Goal: Information Seeking & Learning: Learn about a topic

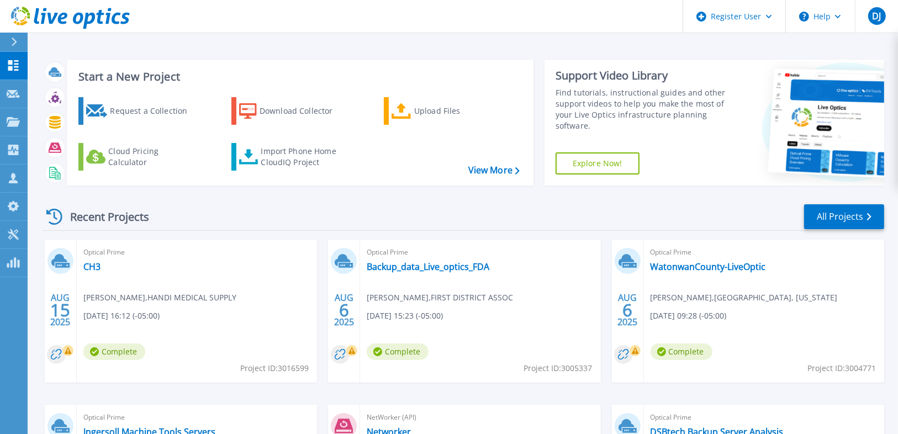
click at [19, 42] on div at bounding box center [19, 42] width 18 height 19
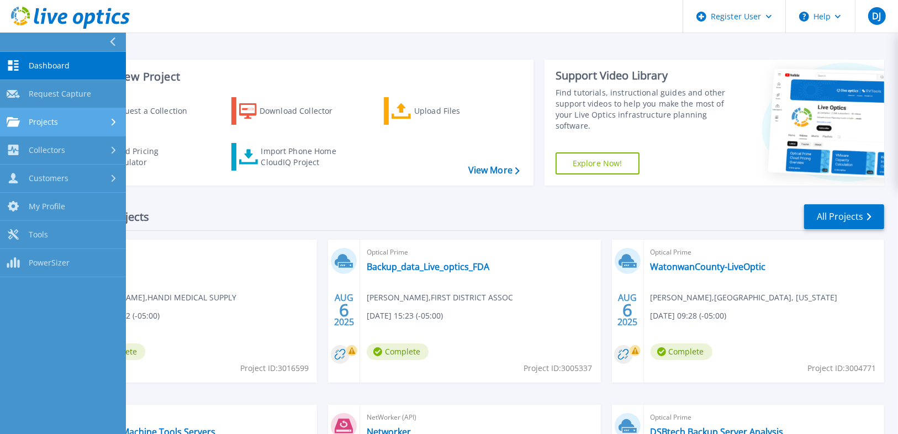
click at [92, 130] on link "Projects Projects" at bounding box center [63, 122] width 126 height 28
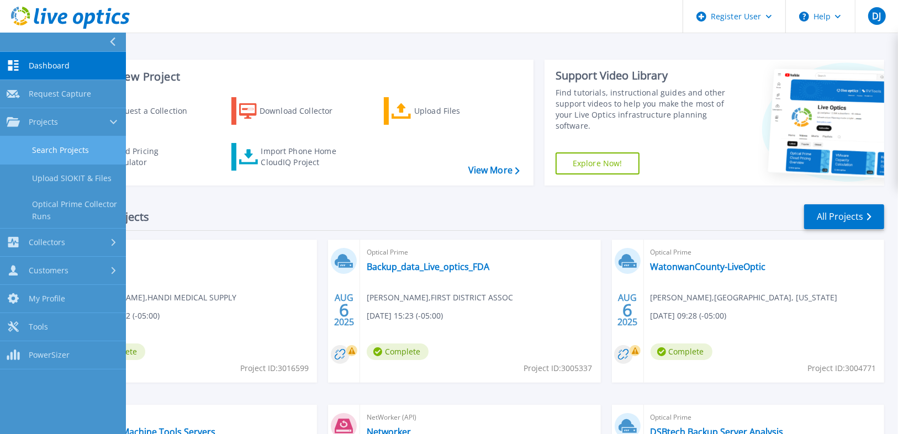
click at [90, 146] on link "Search Projects" at bounding box center [63, 150] width 126 height 28
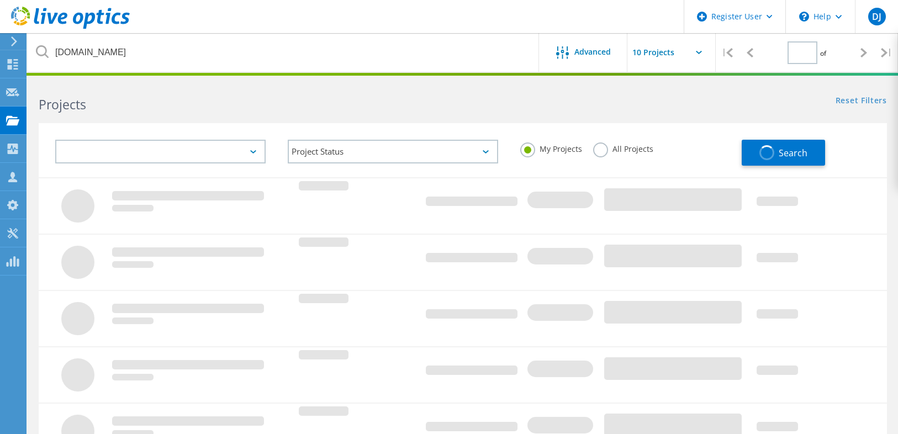
type input "1"
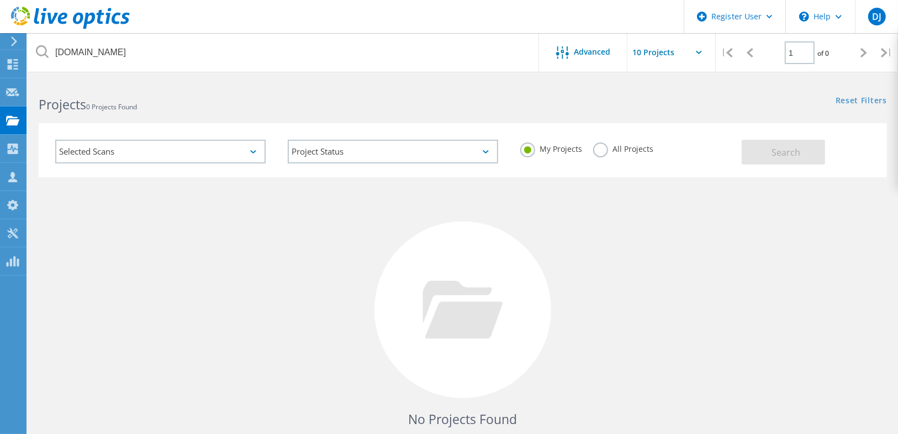
click at [609, 148] on label "All Projects" at bounding box center [623, 148] width 60 height 10
click at [0, 0] on input "All Projects" at bounding box center [0, 0] width 0 height 0
click at [765, 148] on button "Search" at bounding box center [783, 152] width 83 height 25
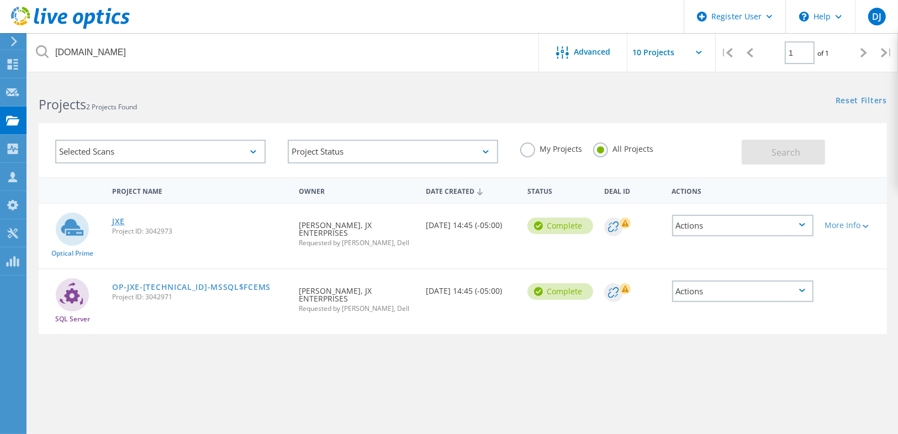
click at [119, 218] on link "JXE" at bounding box center [118, 222] width 13 height 8
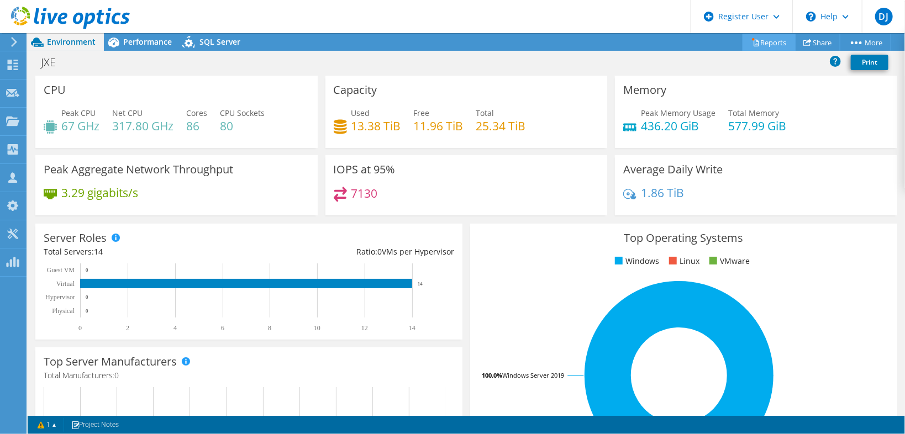
click at [765, 42] on link "Reports" at bounding box center [769, 42] width 53 height 17
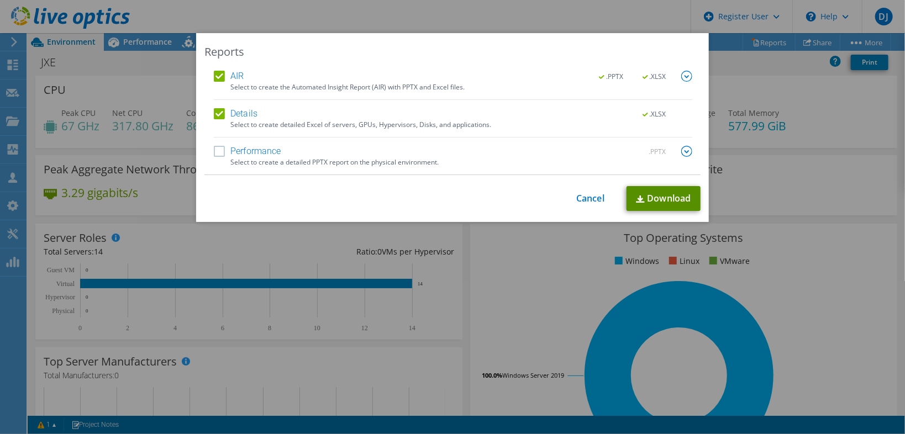
click at [633, 194] on link "Download" at bounding box center [664, 198] width 74 height 25
click at [519, 273] on div "Reports AIR .PPTX .XLSX Select to create the Automated Insight Report (AIR) wit…" at bounding box center [452, 217] width 905 height 368
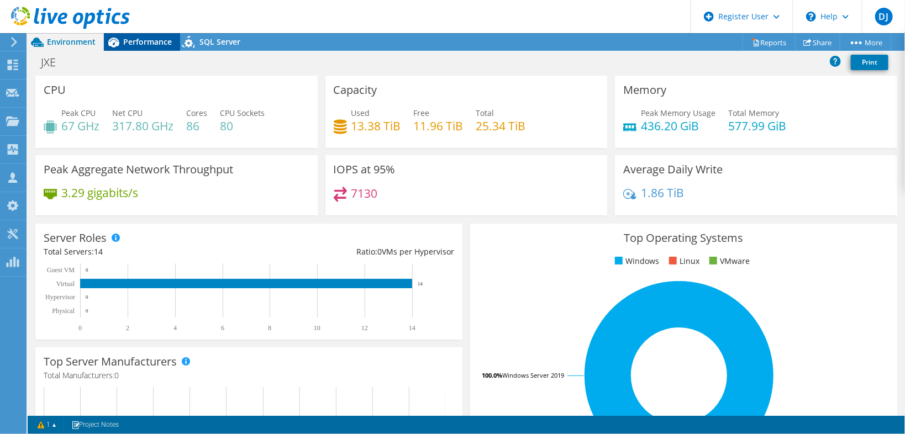
click at [135, 40] on span "Performance" at bounding box center [147, 41] width 49 height 10
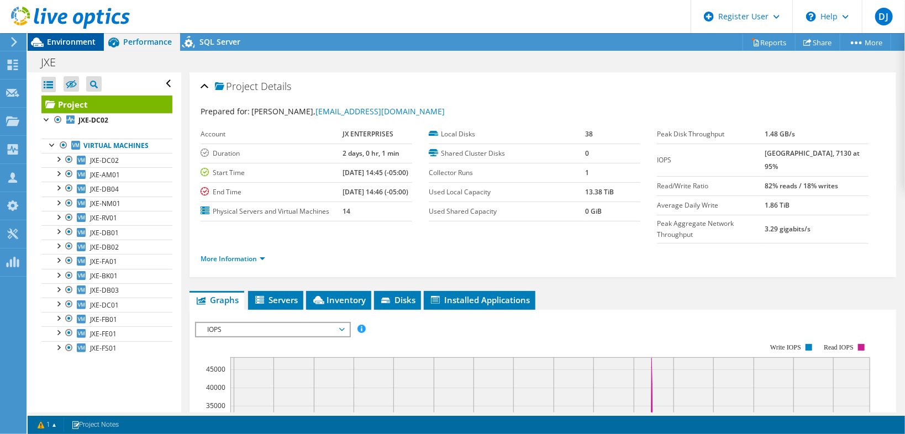
click at [70, 42] on span "Environment" at bounding box center [71, 41] width 49 height 10
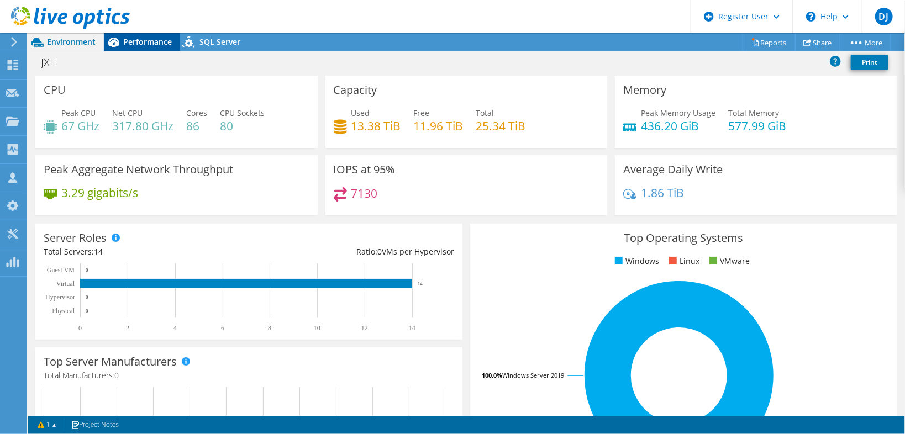
click at [125, 43] on span "Performance" at bounding box center [147, 41] width 49 height 10
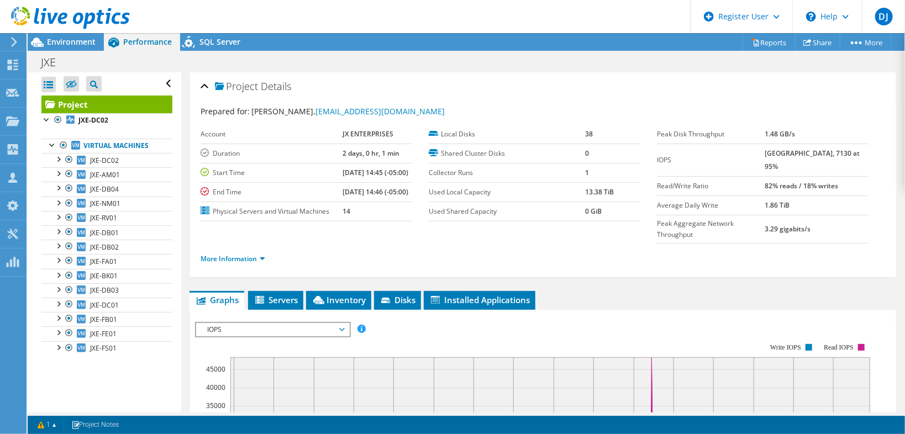
click at [529, 222] on section "Account JX ENTERPRISES Duration 2 days, 0 hr, 1 min Start Time 09/05/2025, 14:4…" at bounding box center [429, 173] width 456 height 97
click at [72, 41] on span "Environment" at bounding box center [71, 41] width 49 height 10
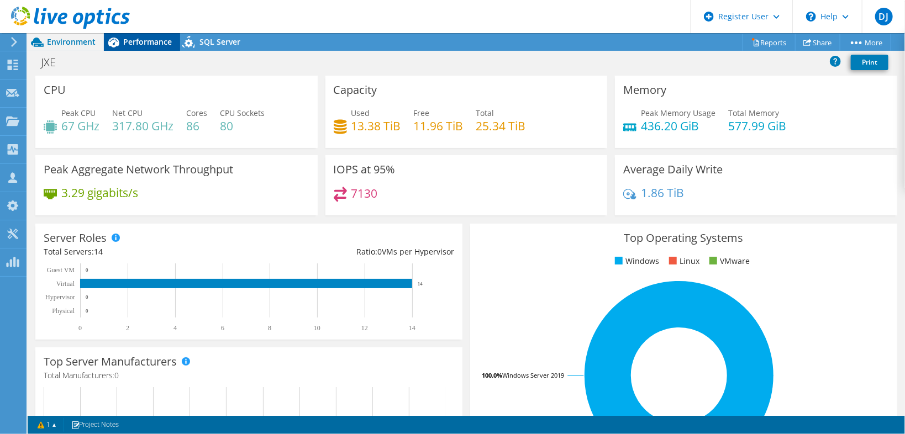
click at [143, 34] on div "Performance" at bounding box center [142, 42] width 76 height 18
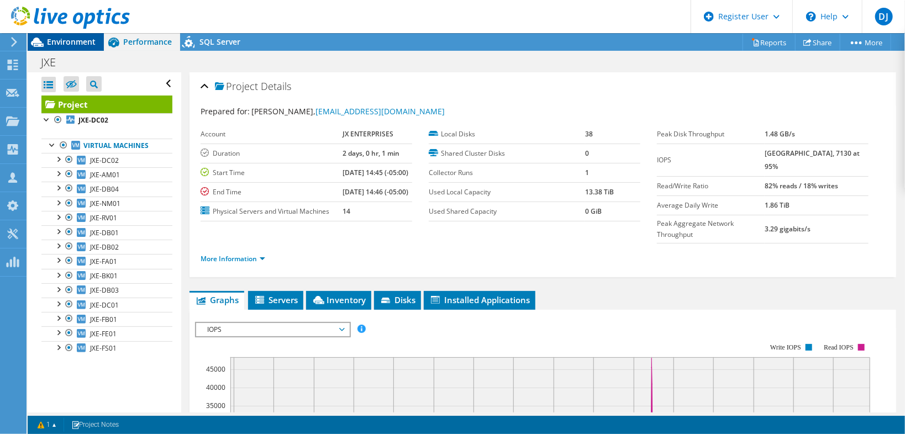
click at [87, 44] on span "Environment" at bounding box center [71, 41] width 49 height 10
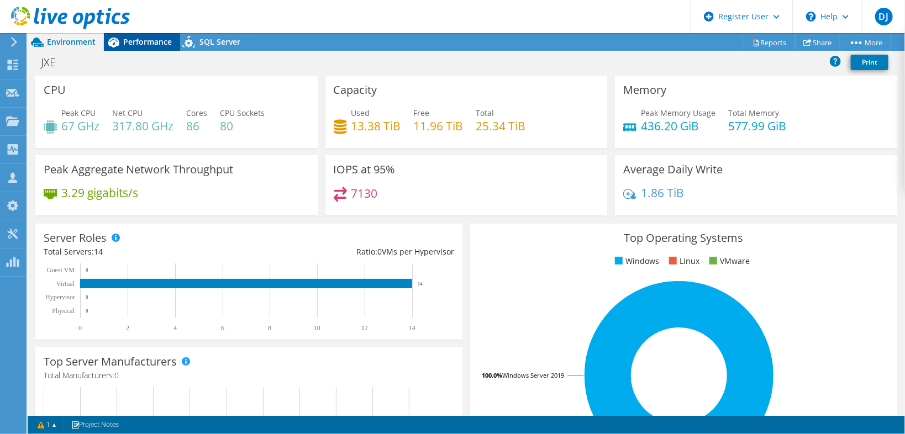
click at [150, 45] on span "Performance" at bounding box center [147, 41] width 49 height 10
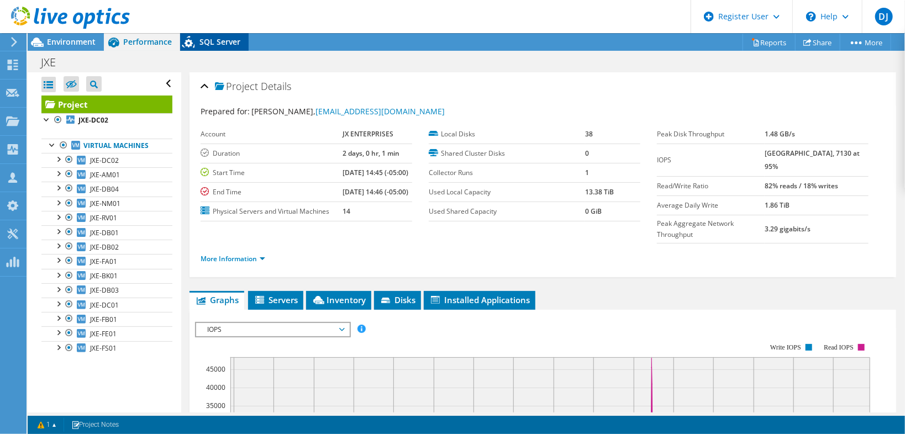
click at [200, 49] on div "SQL Server" at bounding box center [214, 42] width 69 height 18
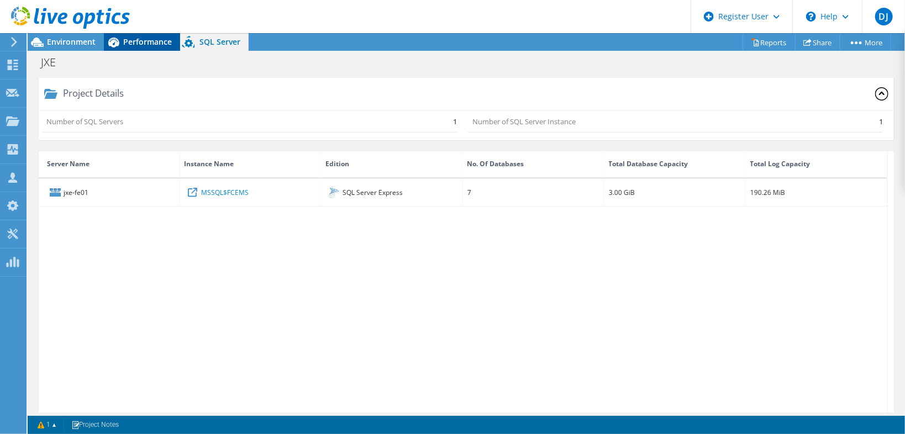
click at [159, 44] on span "Performance" at bounding box center [147, 41] width 49 height 10
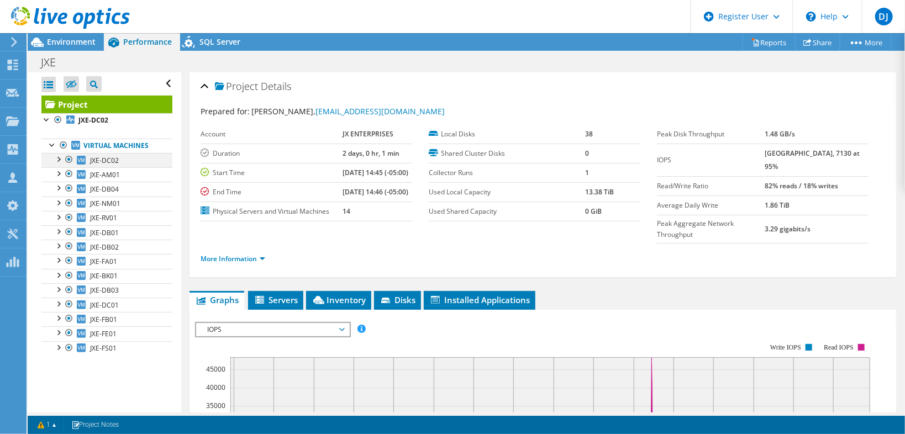
click at [59, 157] on div at bounding box center [57, 158] width 11 height 11
click at [211, 46] on span "SQL Server" at bounding box center [219, 41] width 41 height 10
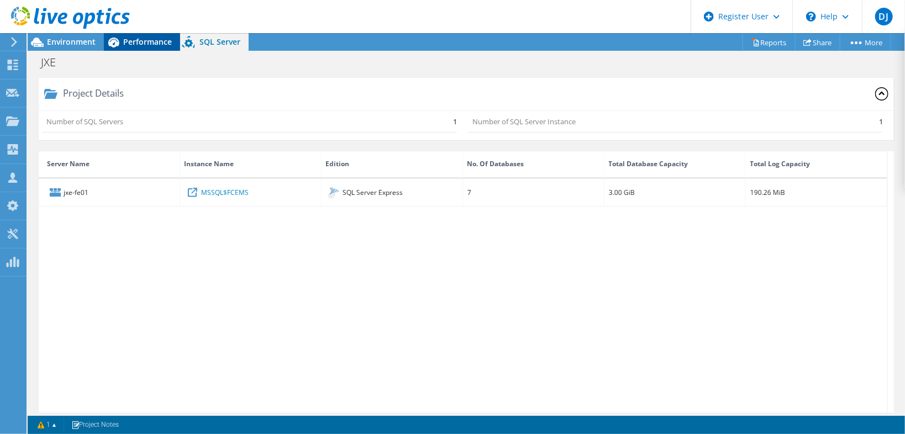
click at [133, 44] on span "Performance" at bounding box center [147, 41] width 49 height 10
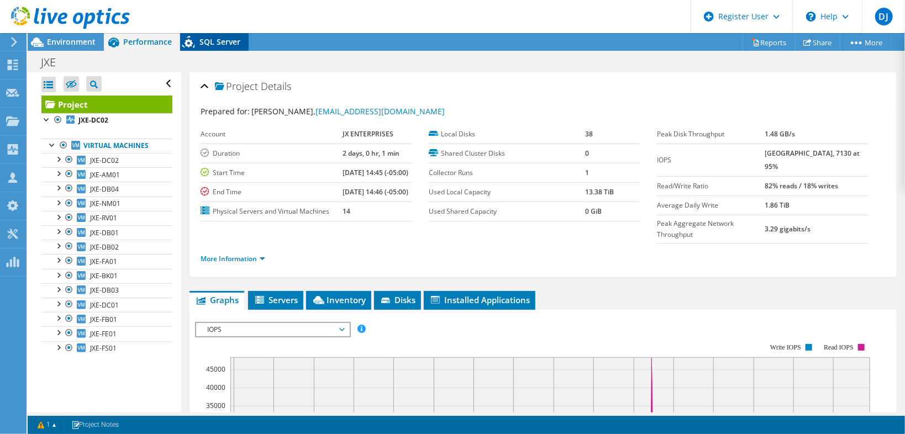
click at [185, 41] on icon at bounding box center [189, 44] width 19 height 23
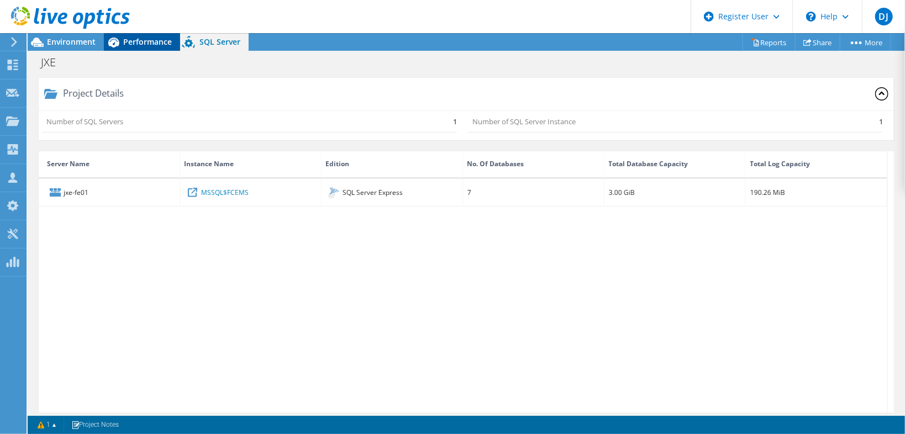
click at [155, 44] on span "Performance" at bounding box center [147, 41] width 49 height 10
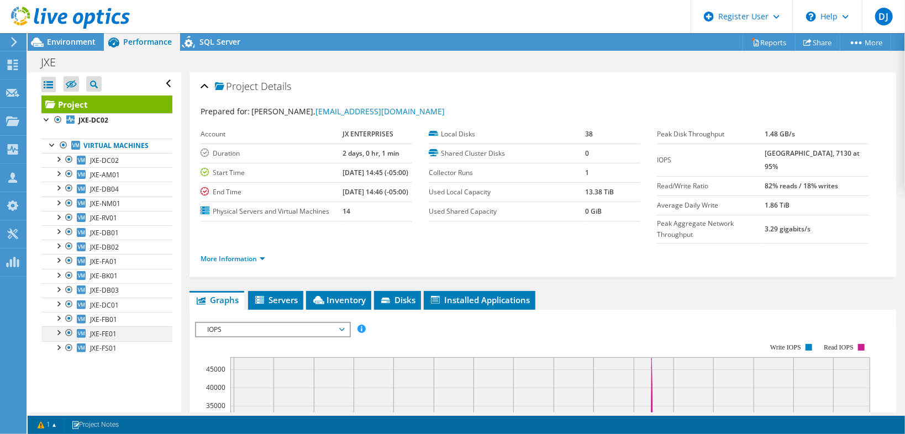
click at [56, 330] on div at bounding box center [57, 332] width 11 height 11
click at [62, 360] on div at bounding box center [63, 361] width 11 height 11
click at [63, 359] on div at bounding box center [63, 361] width 11 height 11
click at [57, 330] on div at bounding box center [57, 332] width 11 height 11
click at [66, 46] on span "Environment" at bounding box center [71, 41] width 49 height 10
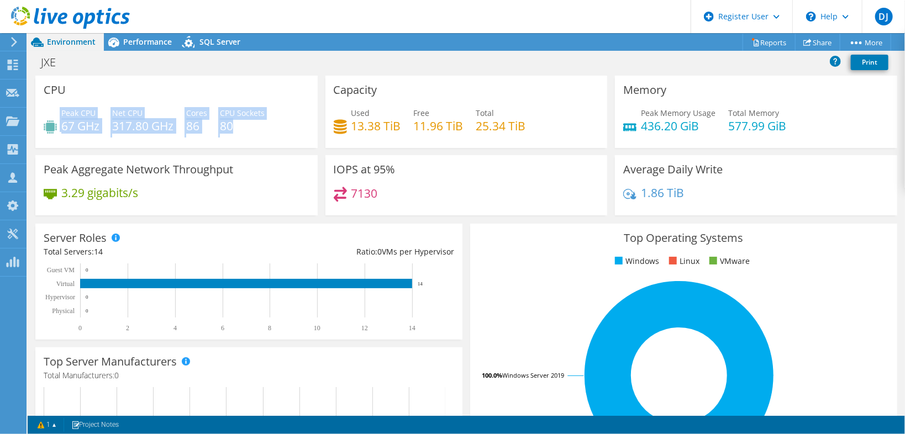
drag, startPoint x: 52, startPoint y: 129, endPoint x: 228, endPoint y: 140, distance: 176.6
click at [222, 143] on div "Peak CPU 67 GHz Net CPU 317.80 GHz Cores 86 CPU Sockets 80" at bounding box center [177, 125] width 266 height 36
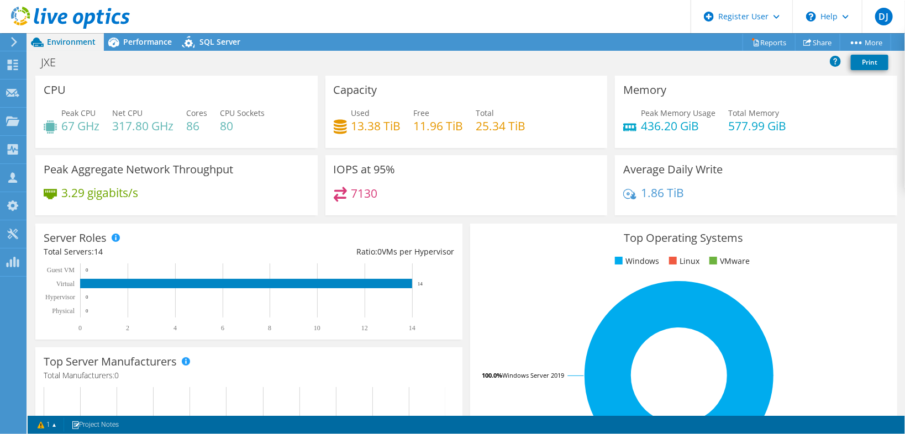
click at [238, 139] on div "Peak CPU 67 GHz Net CPU 317.80 GHz Cores 86 CPU Sockets 80" at bounding box center [177, 125] width 266 height 36
click at [139, 43] on span "Performance" at bounding box center [147, 41] width 49 height 10
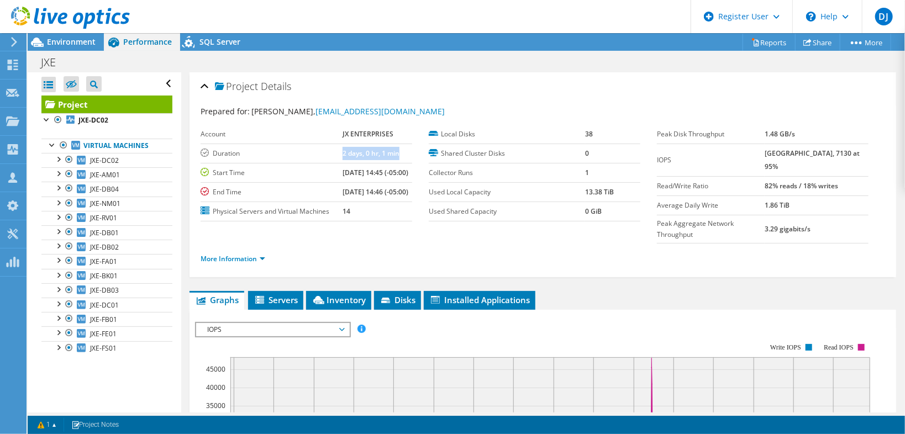
drag, startPoint x: 325, startPoint y: 150, endPoint x: 387, endPoint y: 157, distance: 61.7
click at [387, 157] on tr "Duration 2 days, 0 hr, 1 min" at bounding box center [307, 153] width 212 height 19
drag, startPoint x: 321, startPoint y: 171, endPoint x: 350, endPoint y: 175, distance: 29.0
click at [350, 175] on tr "Start Time 09/05/2025, 14:45 (-05:00)" at bounding box center [307, 172] width 212 height 19
click at [367, 179] on td "[DATE] 14:45 (-05:00)" at bounding box center [378, 172] width 70 height 19
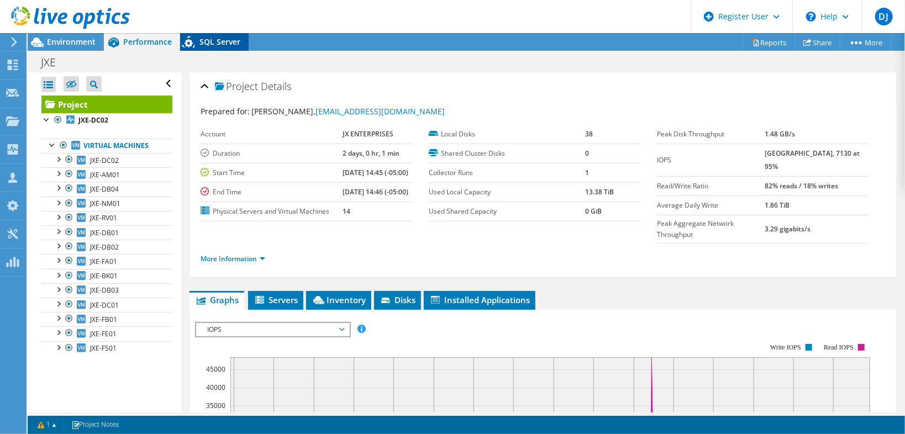
click at [200, 46] on span "SQL Server" at bounding box center [219, 41] width 41 height 10
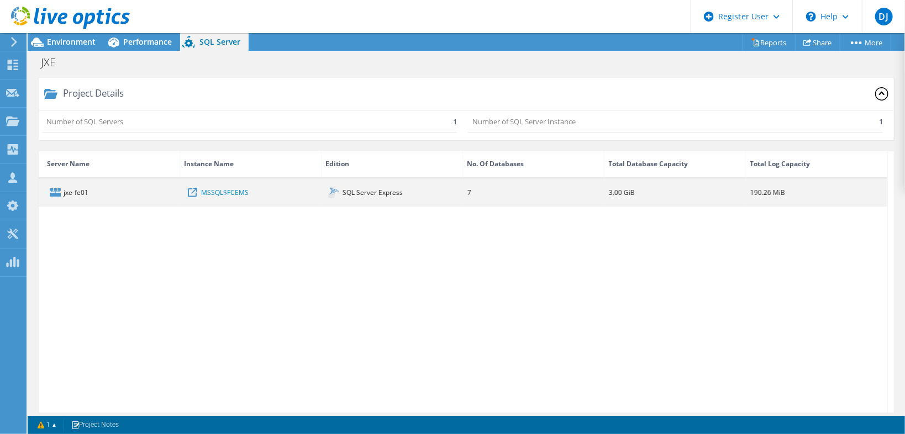
drag, startPoint x: 103, startPoint y: 196, endPoint x: 71, endPoint y: 196, distance: 32.0
click at [71, 196] on div "jxe-fe01" at bounding box center [109, 192] width 141 height 27
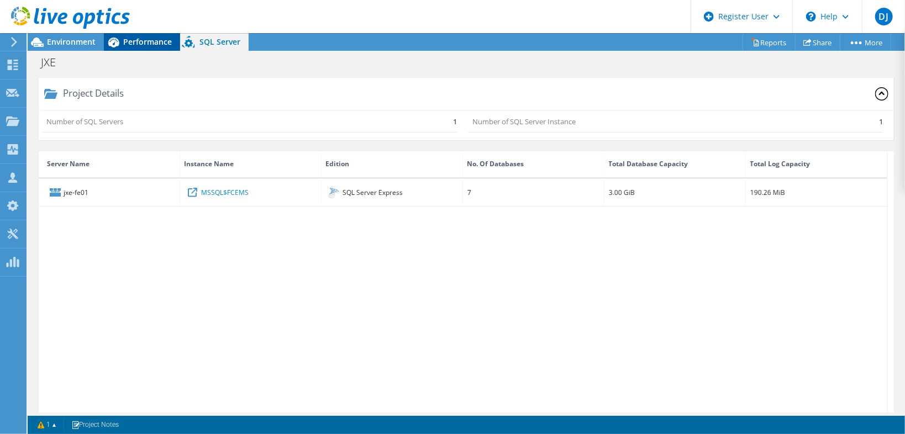
click at [134, 38] on span "Performance" at bounding box center [147, 41] width 49 height 10
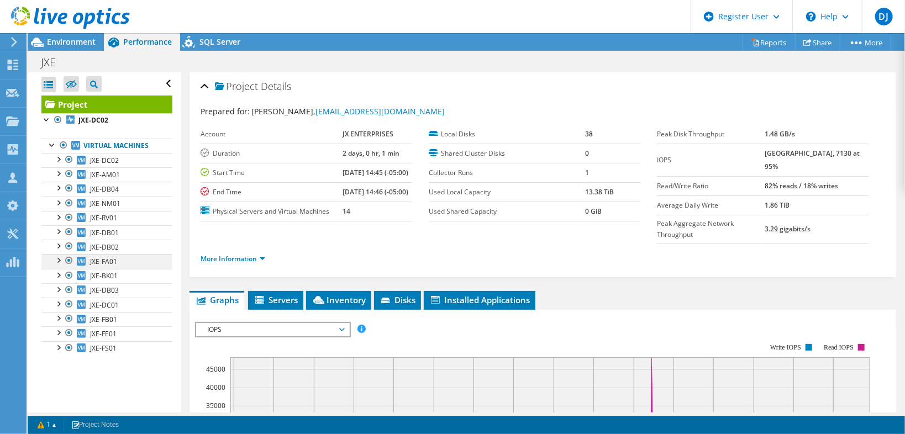
click at [66, 261] on div at bounding box center [69, 260] width 11 height 13
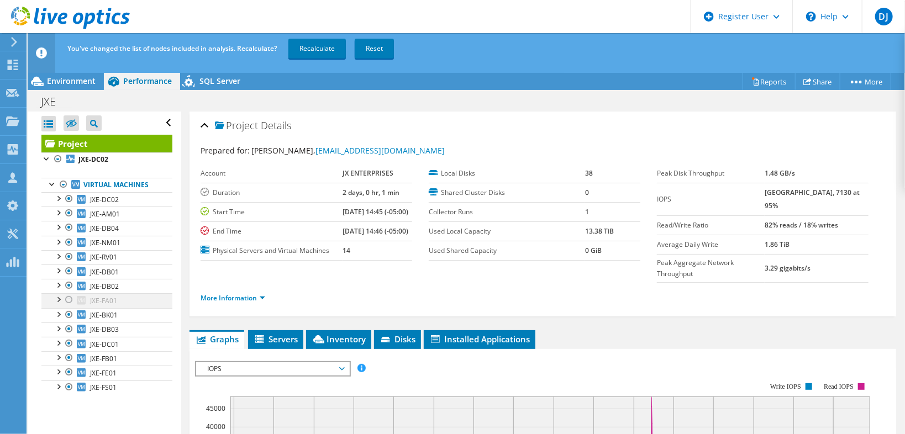
click at [67, 296] on div at bounding box center [69, 299] width 11 height 13
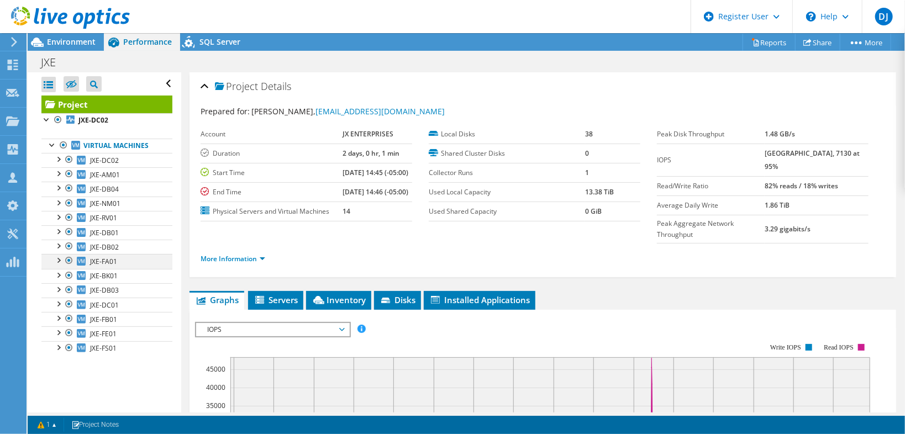
click at [58, 259] on div at bounding box center [57, 259] width 11 height 11
click at [62, 287] on div at bounding box center [63, 288] width 11 height 11
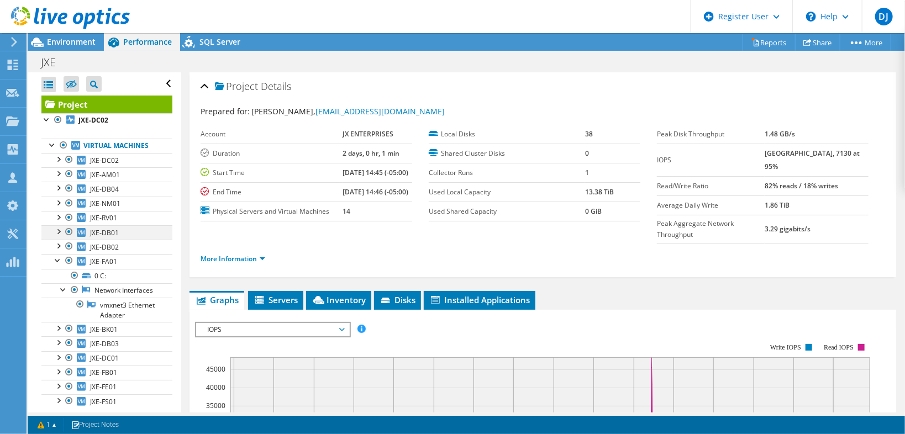
click at [57, 231] on div at bounding box center [57, 230] width 11 height 11
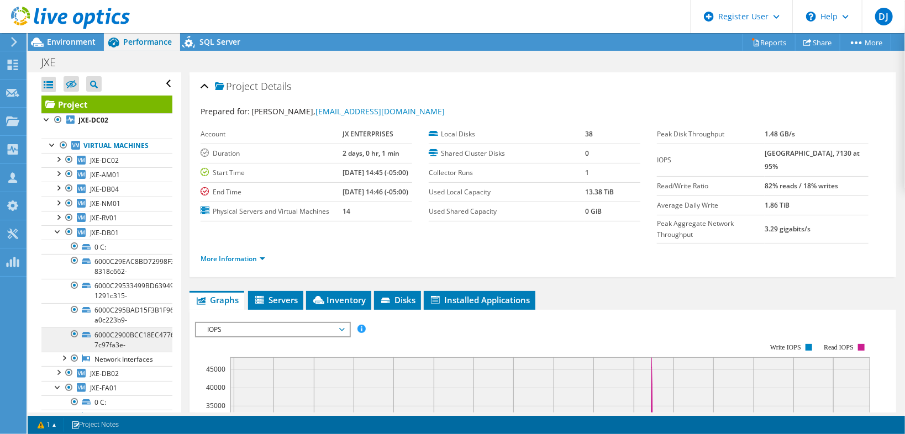
scroll to position [44, 0]
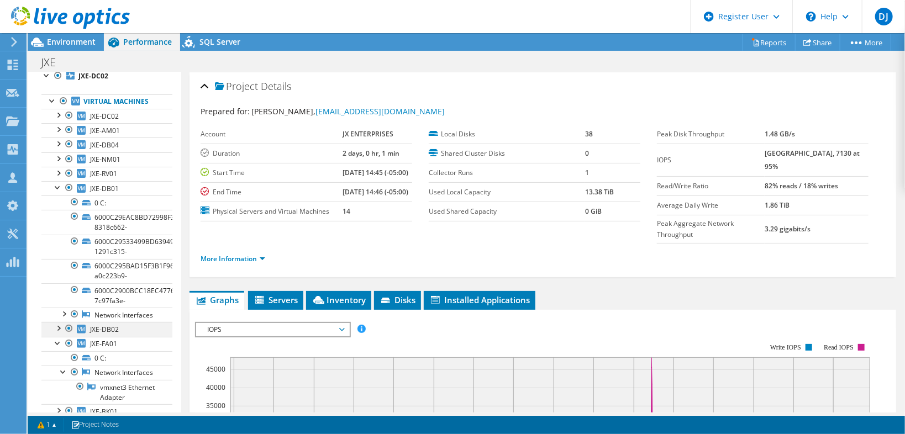
click at [60, 333] on div at bounding box center [57, 327] width 11 height 11
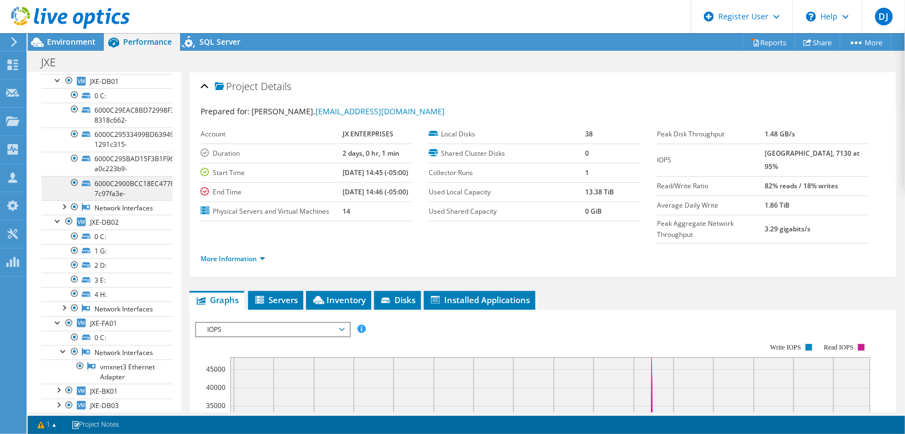
scroll to position [177, 0]
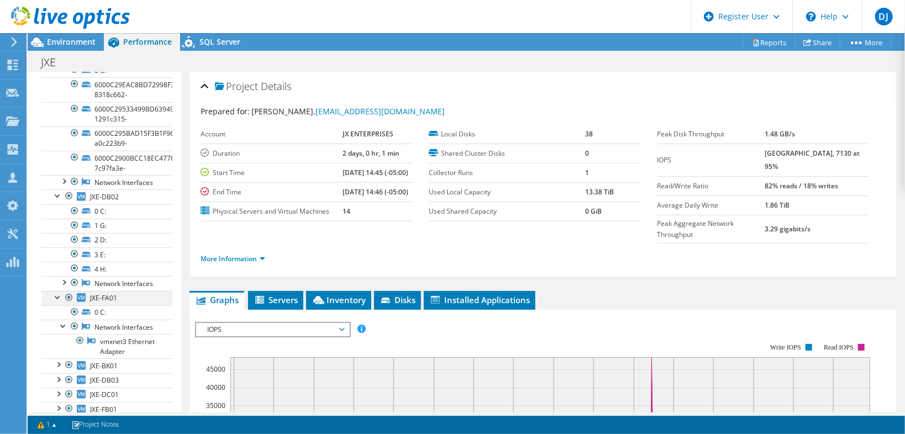
click at [54, 302] on div at bounding box center [57, 296] width 11 height 11
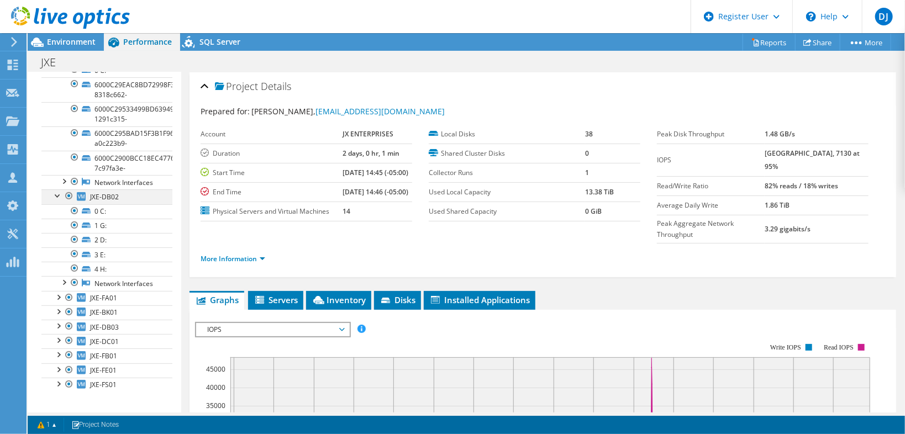
click at [55, 201] on div at bounding box center [57, 195] width 11 height 11
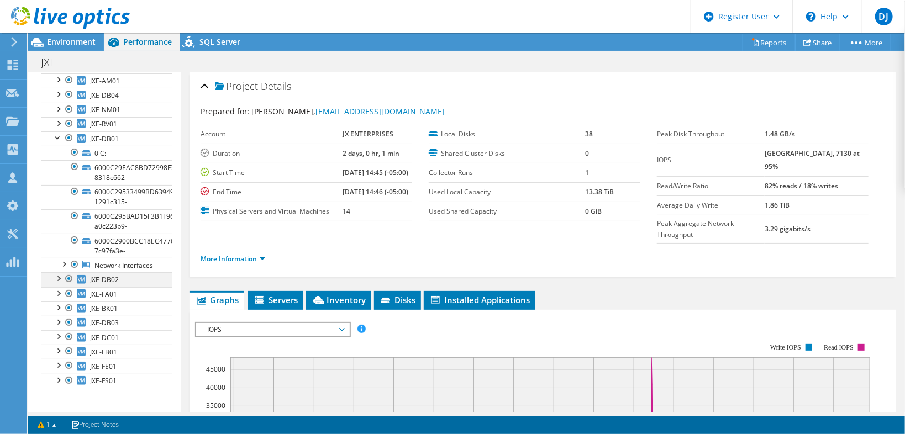
scroll to position [66, 0]
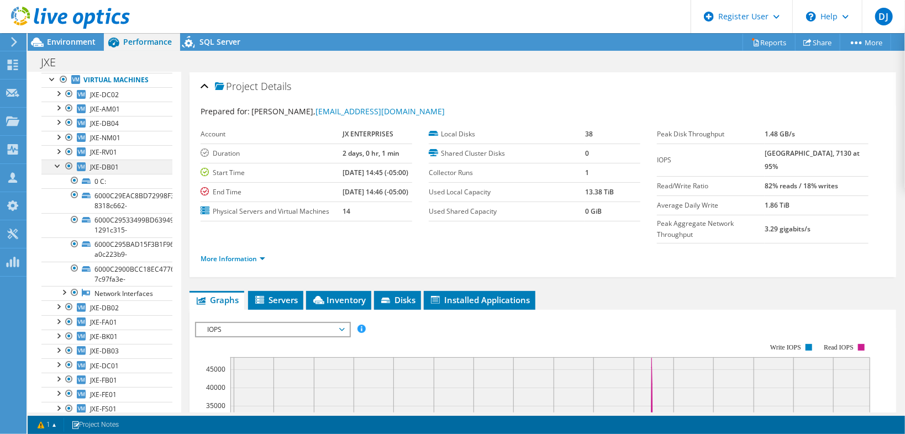
click at [56, 164] on div at bounding box center [57, 165] width 11 height 11
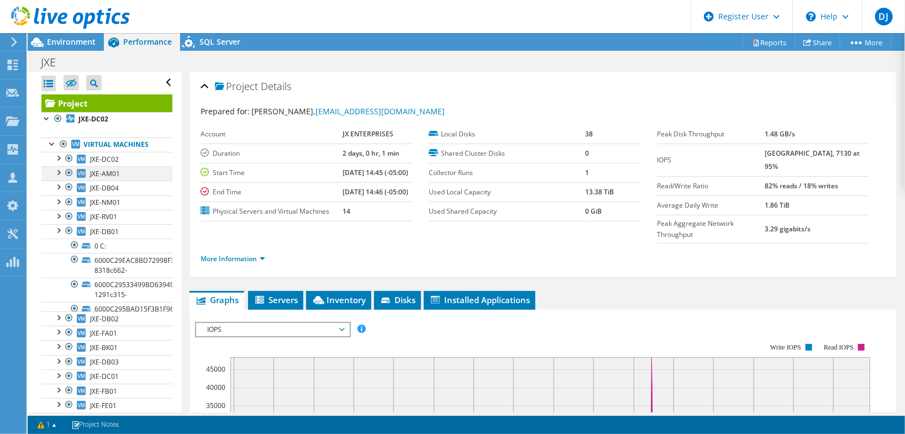
scroll to position [0, 0]
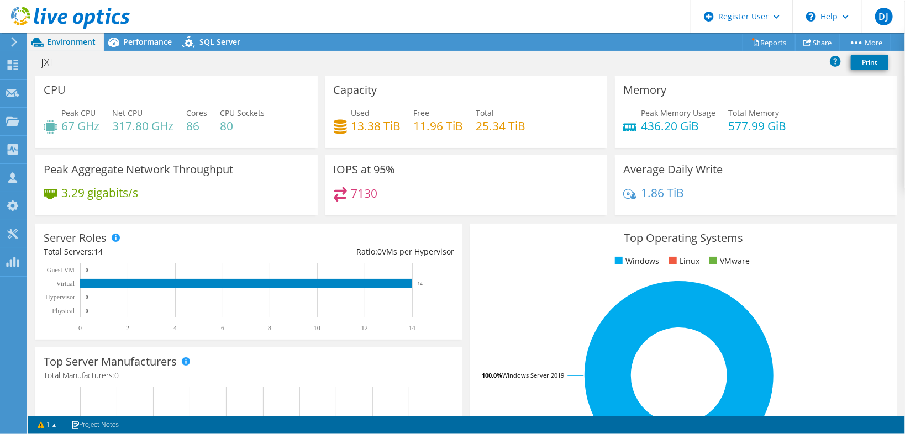
click at [39, 20] on icon at bounding box center [70, 18] width 119 height 23
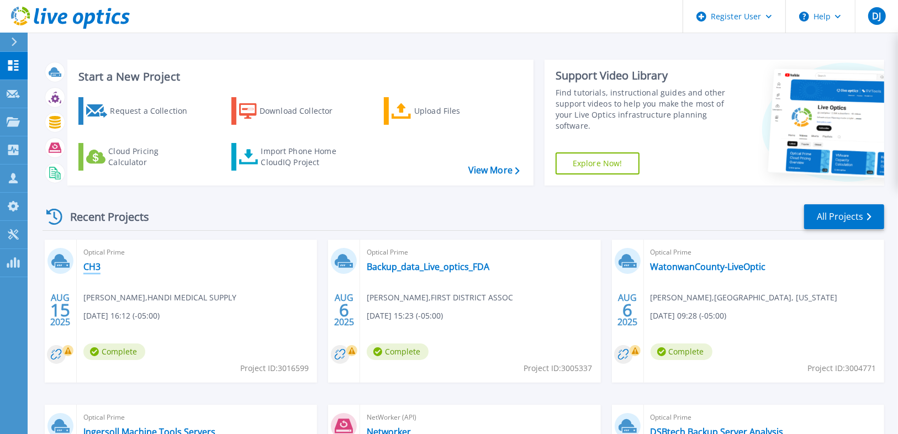
click at [94, 266] on link "CH3" at bounding box center [91, 266] width 17 height 11
click at [465, 270] on link "Backup_data_Live_optics_FDA" at bounding box center [428, 266] width 123 height 11
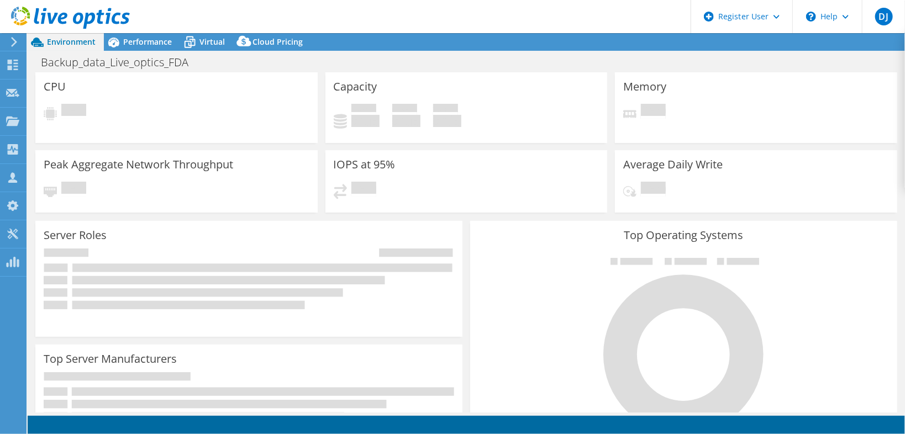
select select "USD"
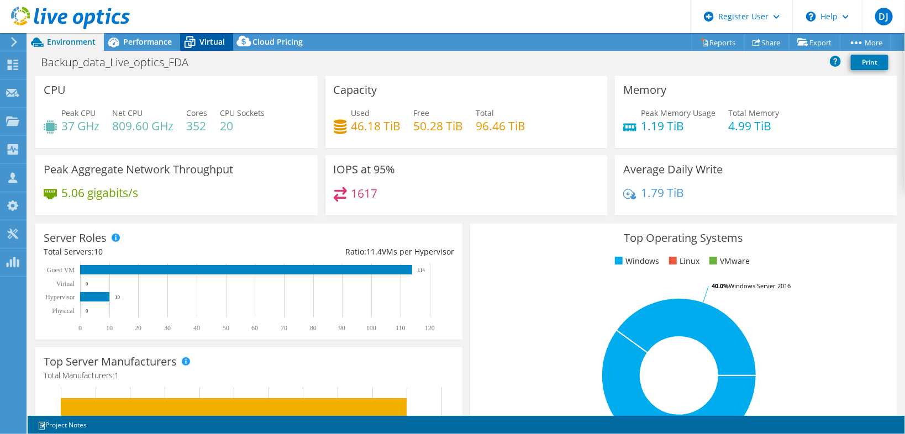
click at [198, 41] on icon at bounding box center [189, 42] width 19 height 19
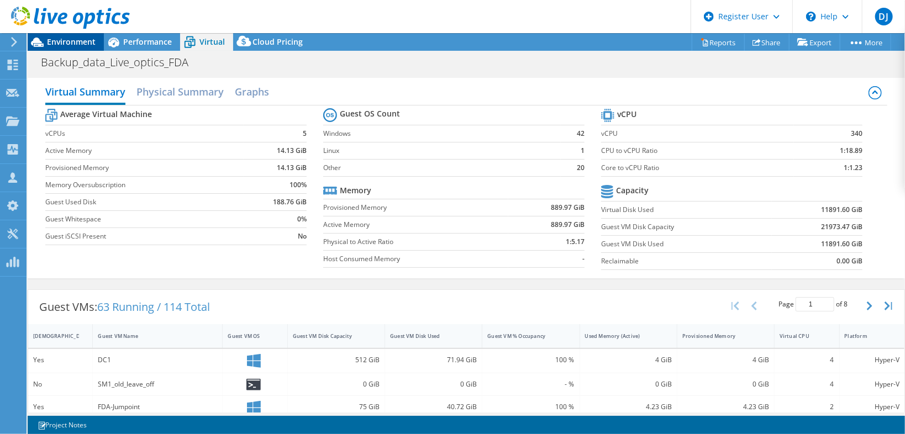
click at [73, 45] on span "Environment" at bounding box center [71, 41] width 49 height 10
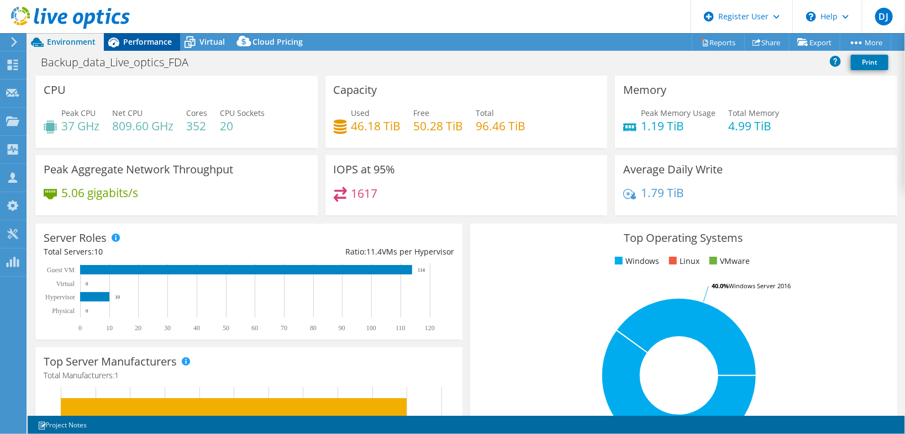
click at [131, 46] on span "Performance" at bounding box center [147, 41] width 49 height 10
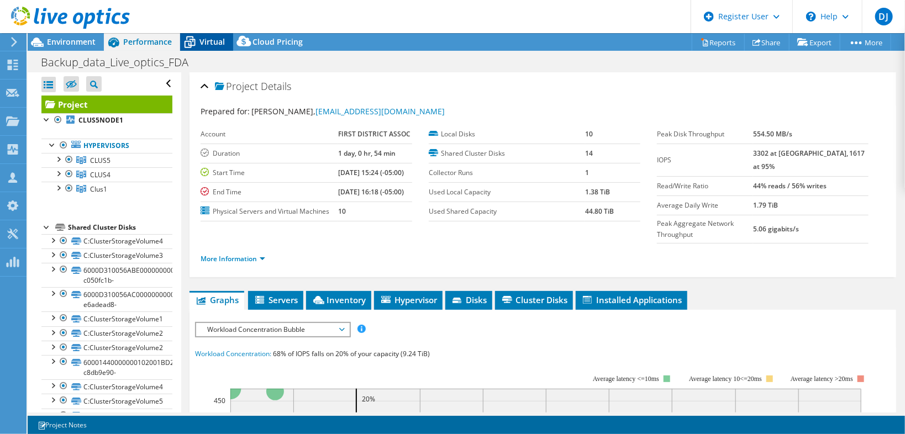
click at [205, 46] on span "Virtual" at bounding box center [211, 41] width 25 height 10
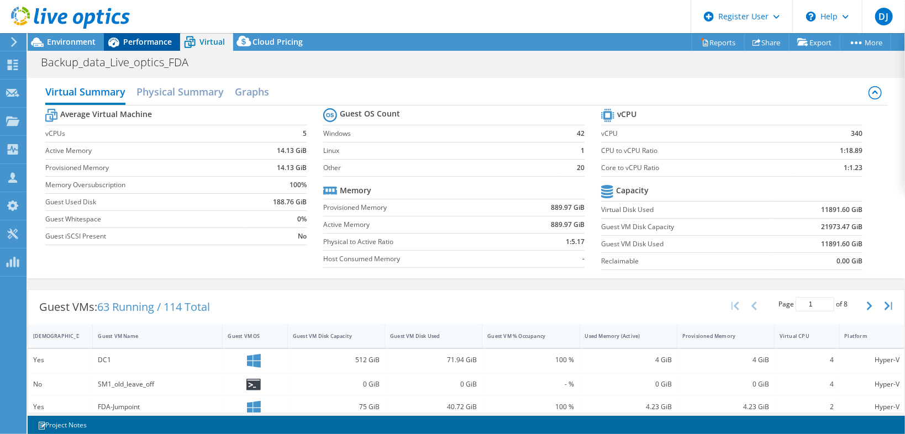
click at [155, 36] on span "Performance" at bounding box center [147, 41] width 49 height 10
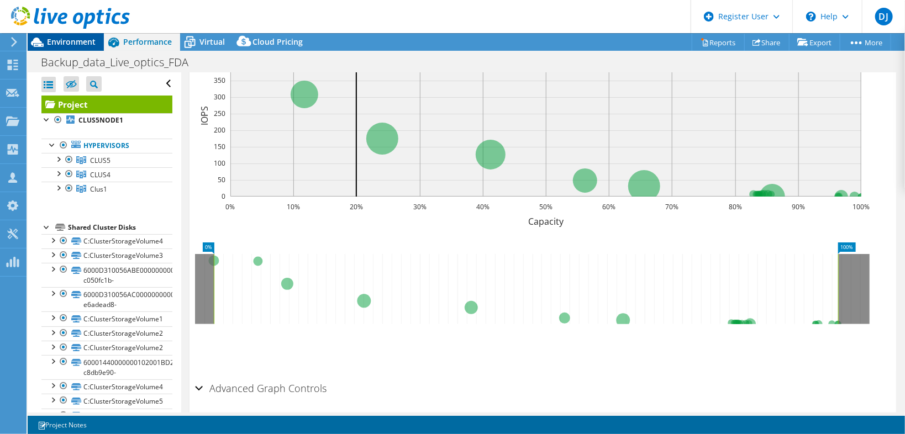
click at [71, 43] on span "Environment" at bounding box center [71, 41] width 49 height 10
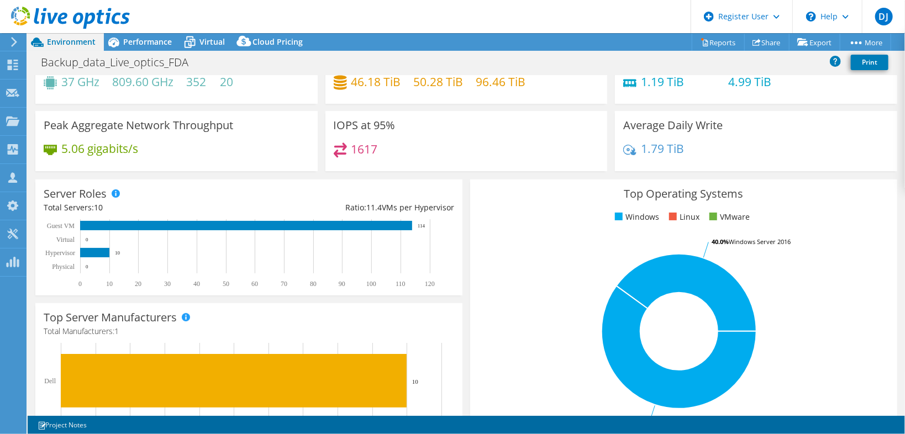
scroll to position [140, 0]
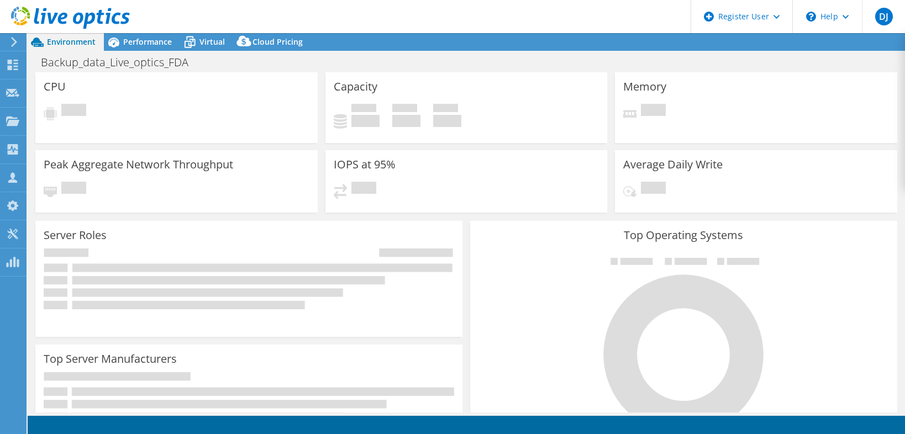
select select
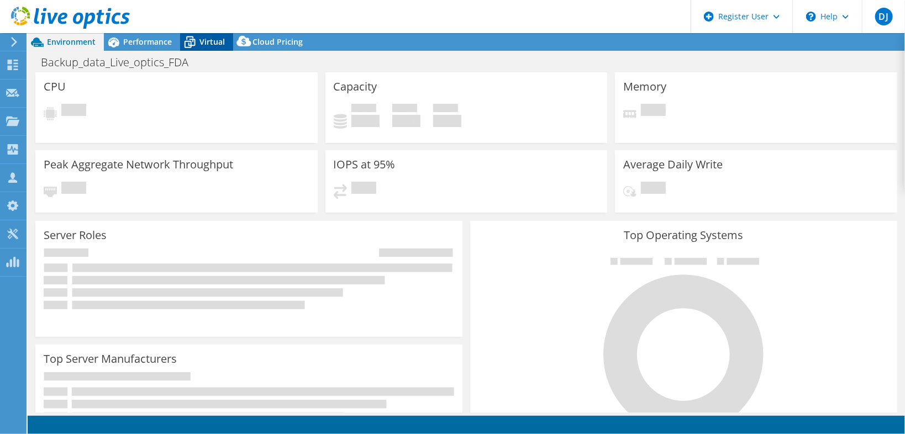
select select "USD"
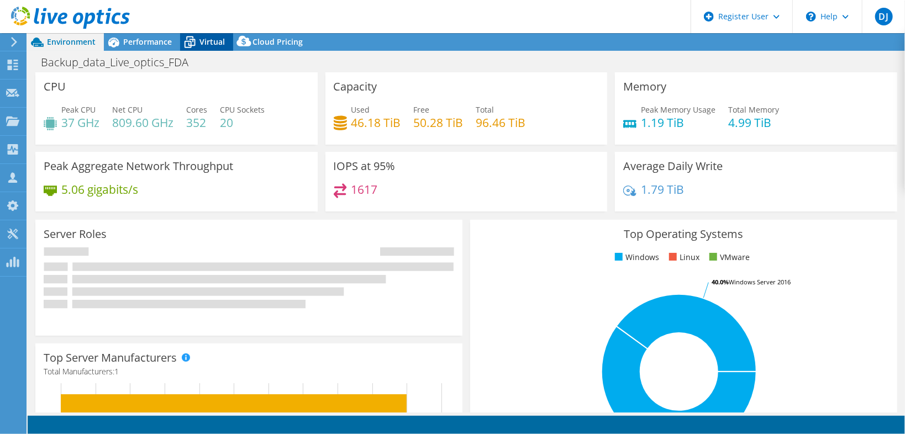
click at [202, 44] on span "Virtual" at bounding box center [211, 41] width 25 height 10
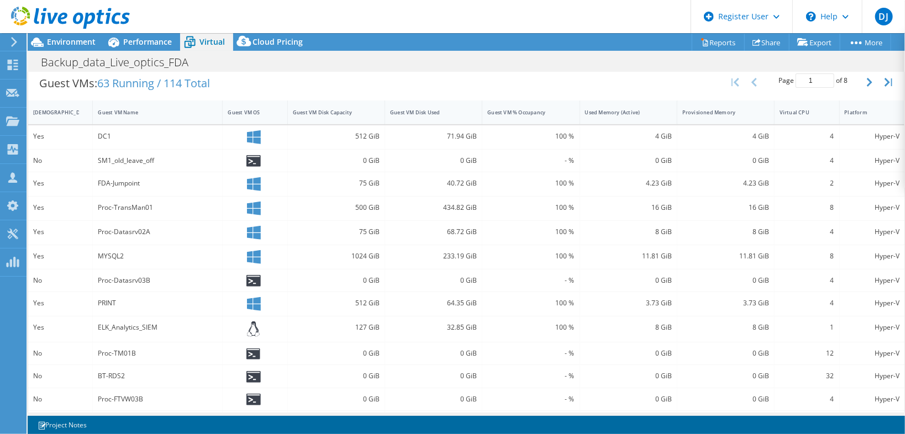
scroll to position [203, 0]
